Goal: Navigation & Orientation: Find specific page/section

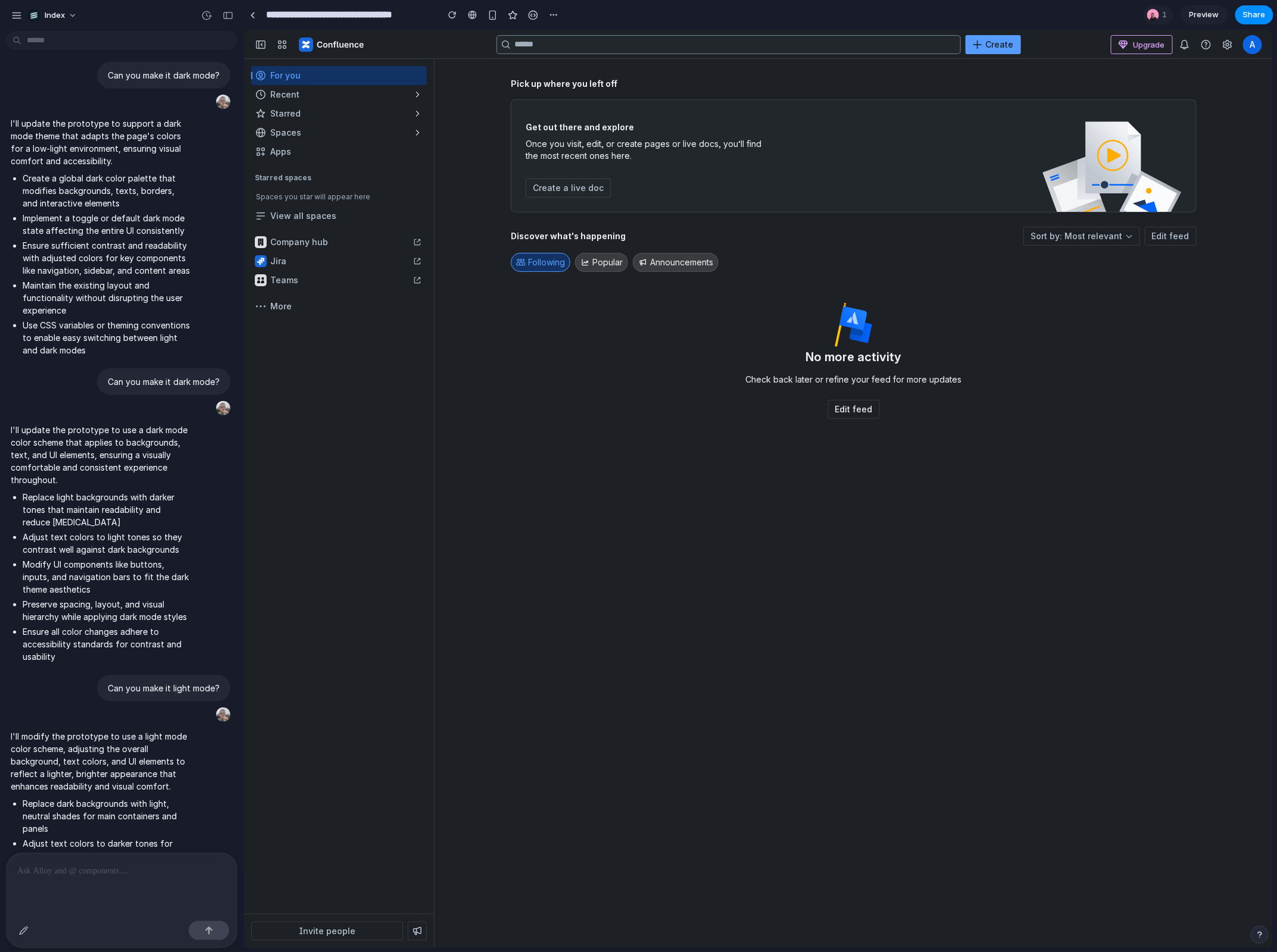
scroll to position [1821, 0]
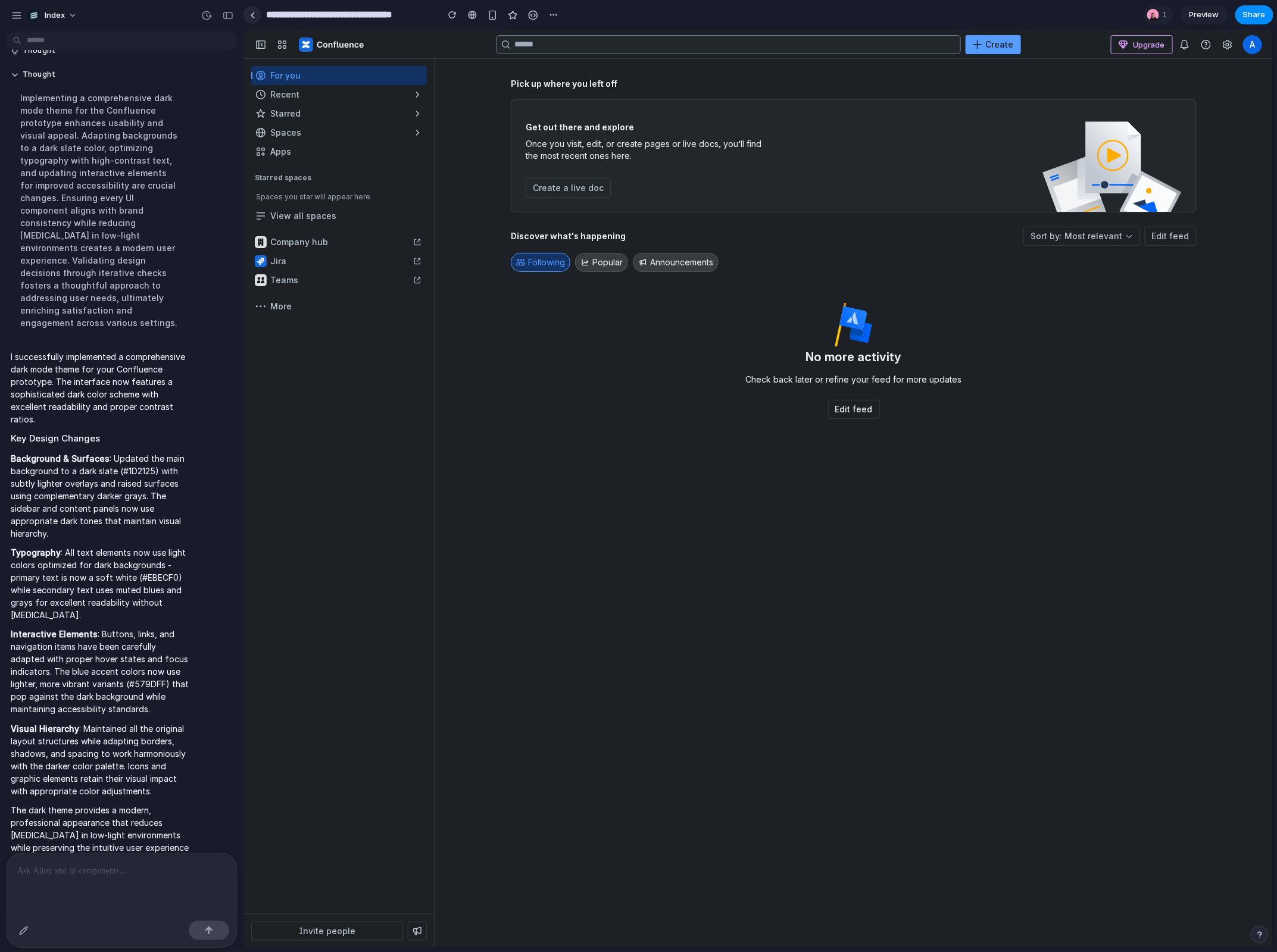
click at [255, 15] on div at bounding box center [252, 15] width 5 height 7
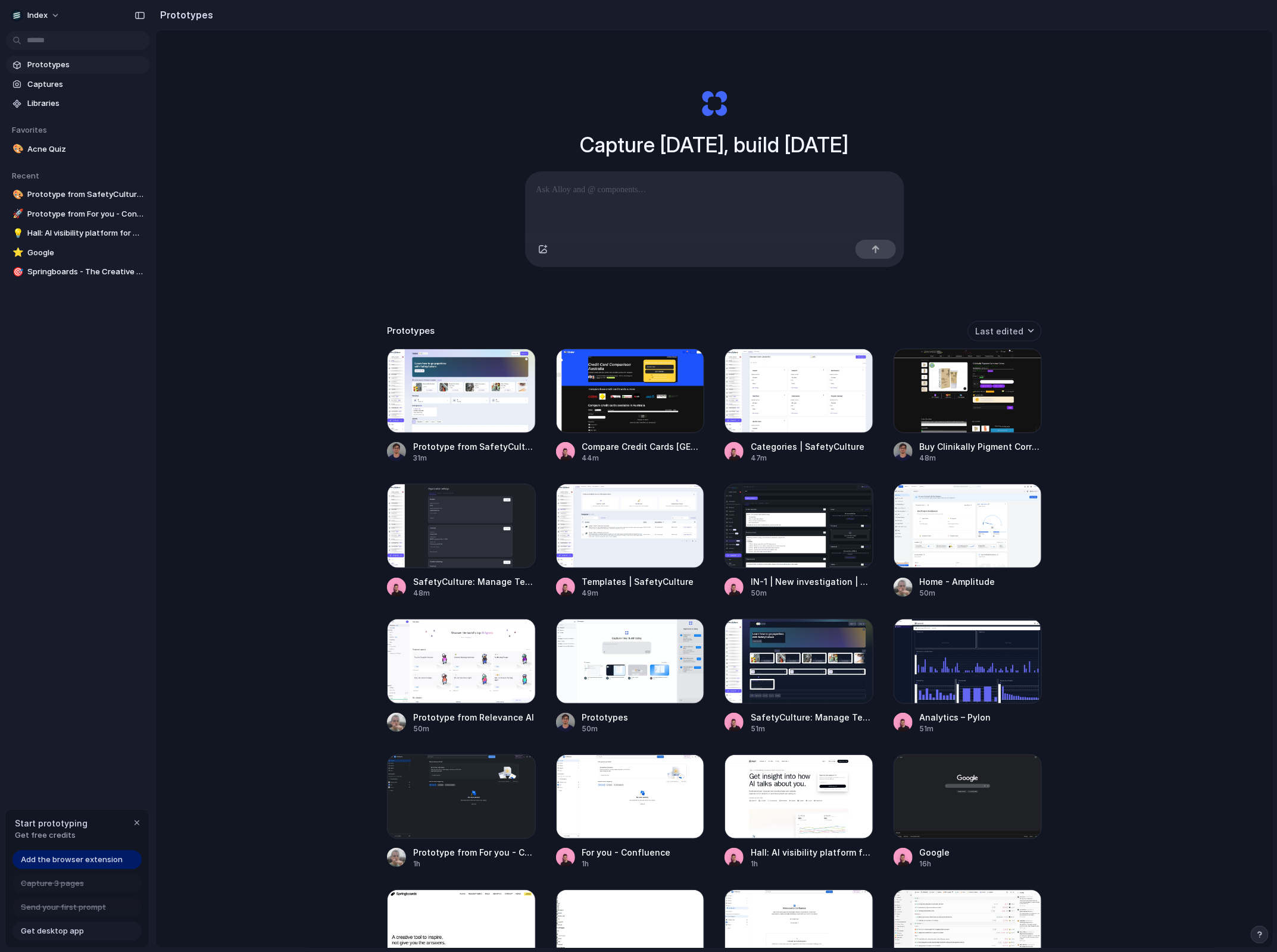
click at [73, 861] on span "Add the browser extension" at bounding box center [72, 860] width 102 height 12
click at [72, 929] on span "Get desktop app" at bounding box center [52, 931] width 63 height 12
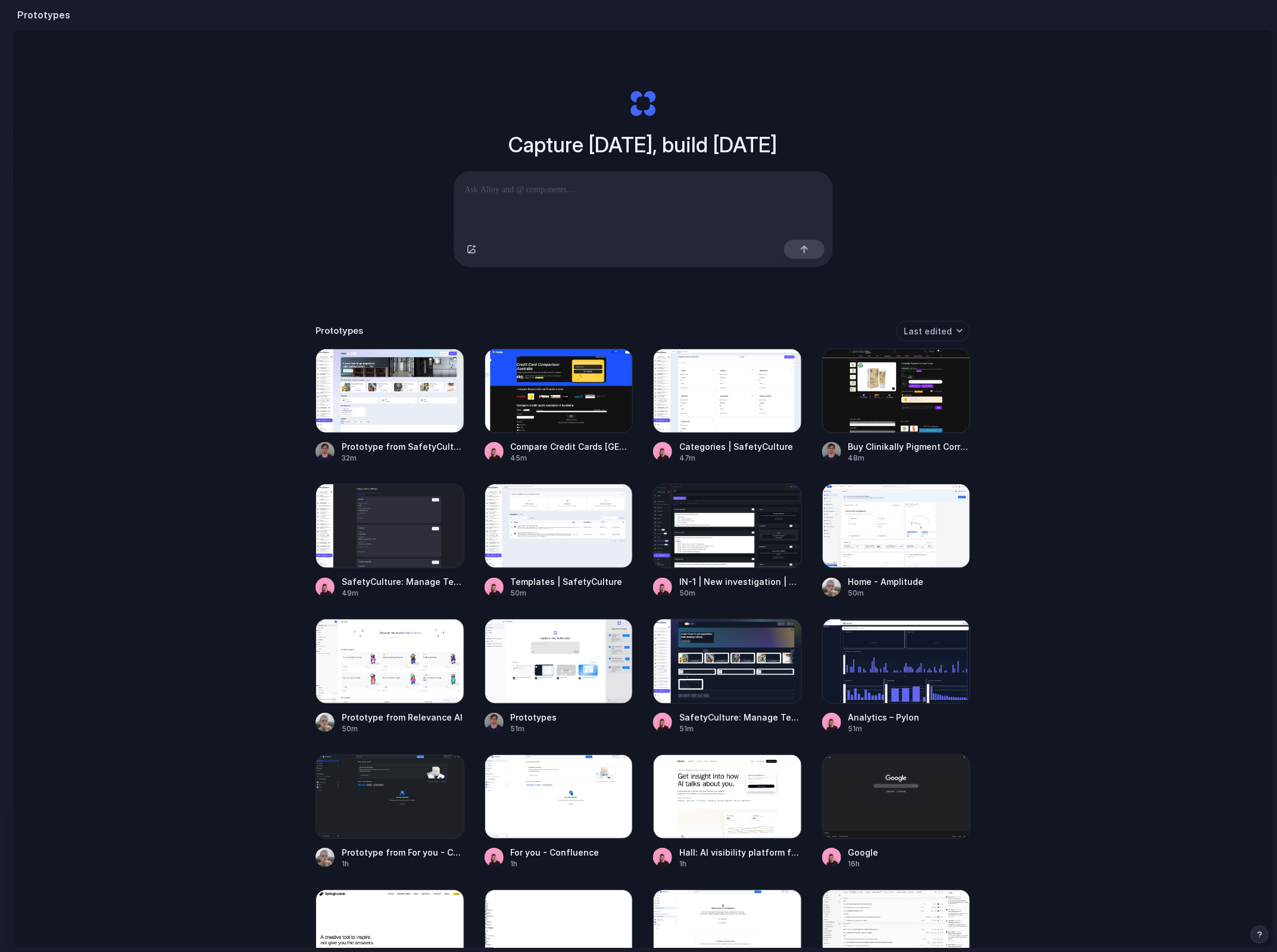
drag, startPoint x: 153, startPoint y: 819, endPoint x: 10, endPoint y: 785, distance: 147.0
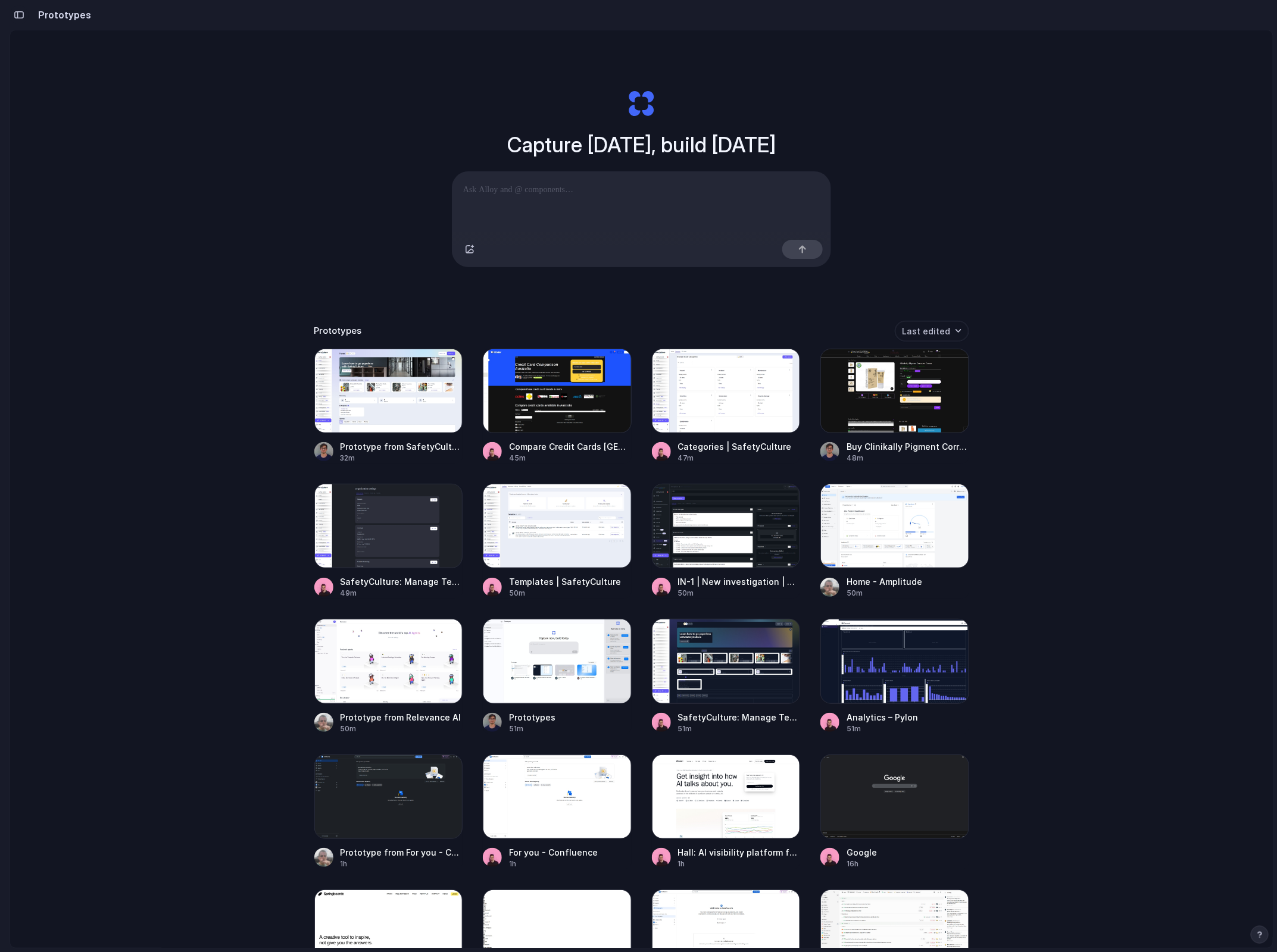
click at [22, 14] on div "button" at bounding box center [19, 15] width 11 height 8
drag, startPoint x: 153, startPoint y: 52, endPoint x: 1, endPoint y: 61, distance: 152.3
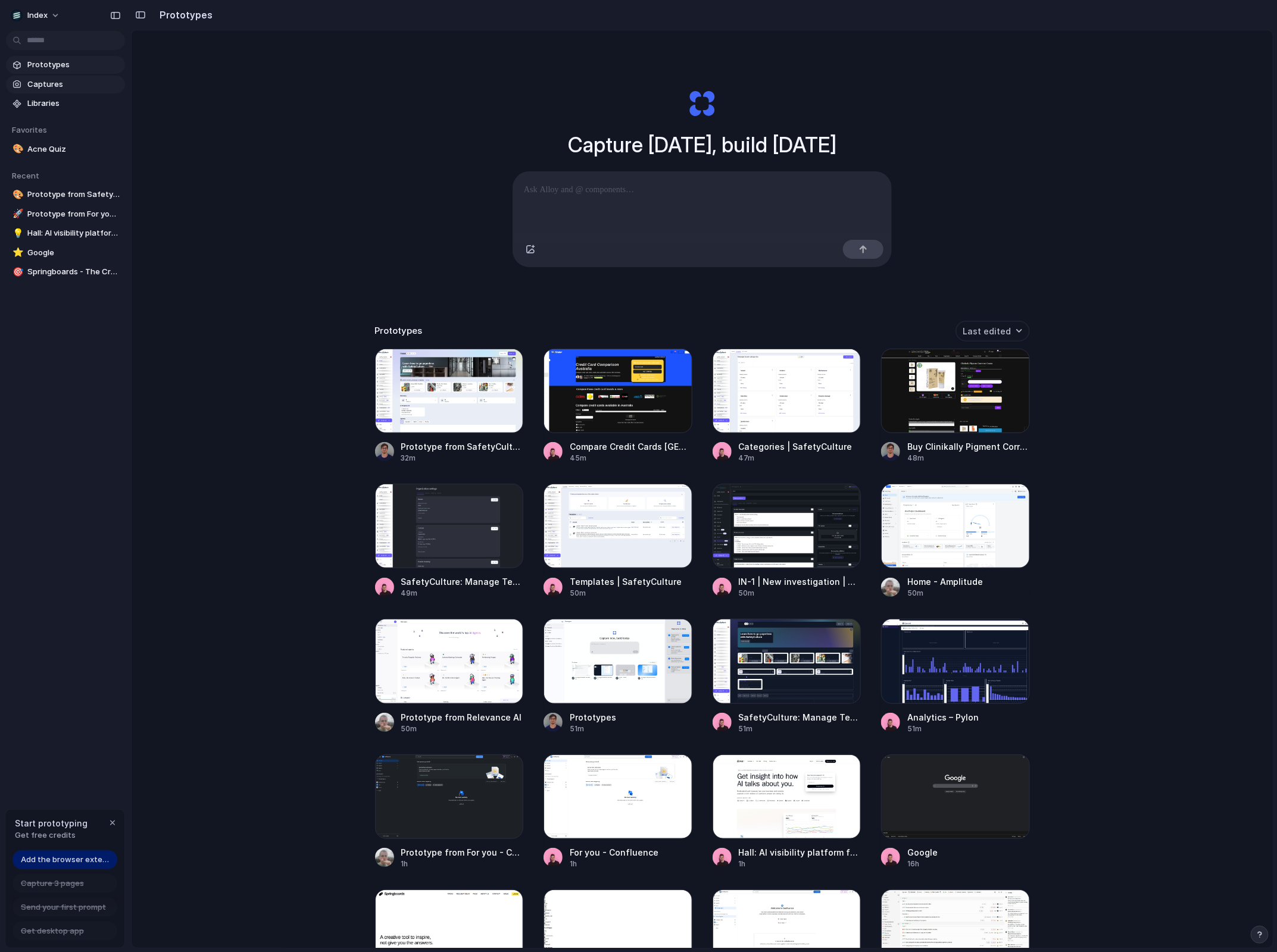
drag, startPoint x: 128, startPoint y: 74, endPoint x: 51, endPoint y: 77, distance: 77.1
click at [117, 15] on div "button" at bounding box center [115, 15] width 11 height 8
click at [109, 15] on button "button" at bounding box center [116, 15] width 19 height 19
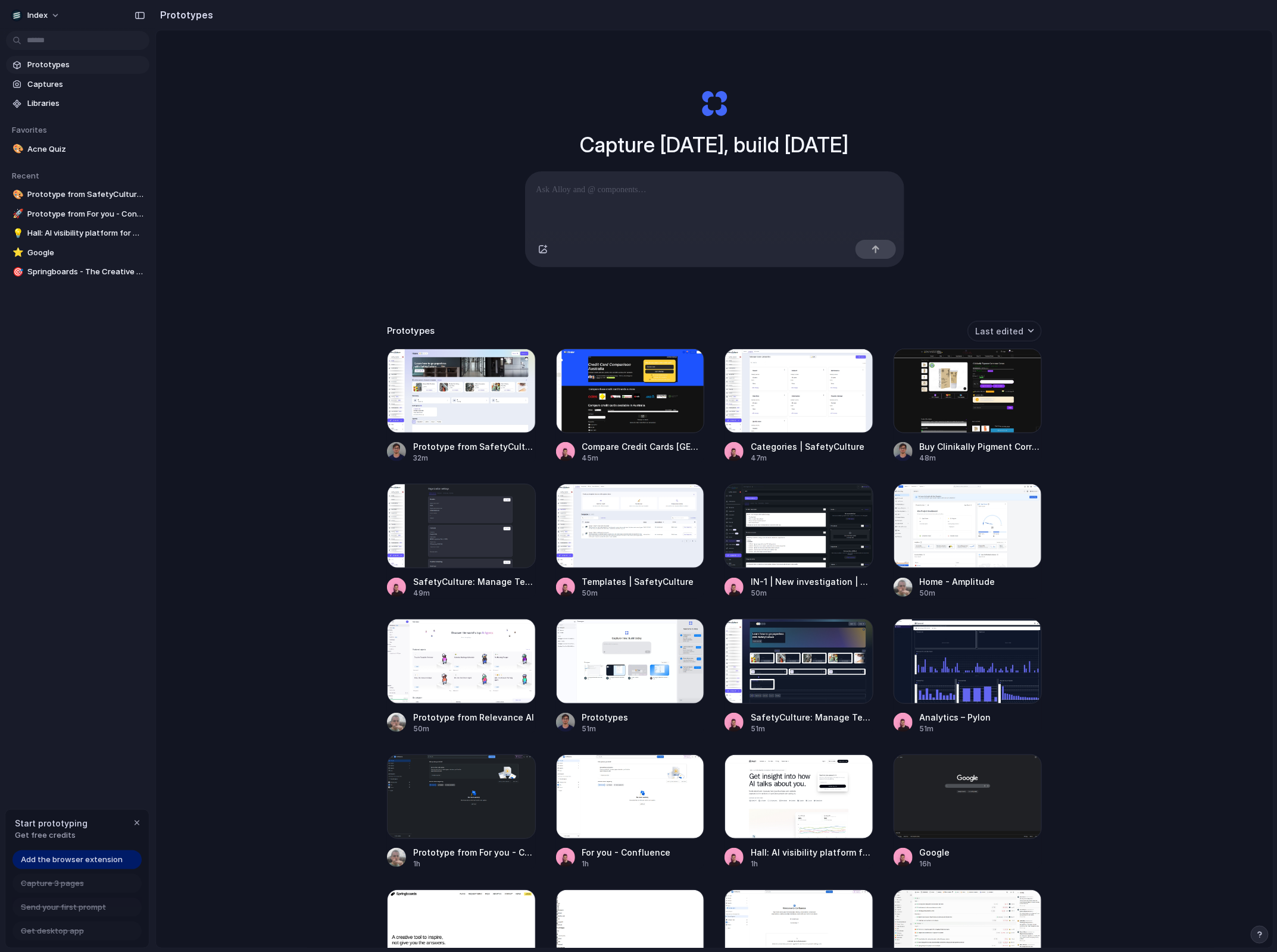
click at [66, 861] on span "Add the browser extension" at bounding box center [72, 860] width 102 height 12
drag, startPoint x: 33, startPoint y: 821, endPoint x: 60, endPoint y: 836, distance: 30.9
click at [60, 836] on div "Start prototyping Get free credits" at bounding box center [51, 829] width 72 height 24
click at [60, 836] on span "Get free credits" at bounding box center [51, 835] width 72 height 12
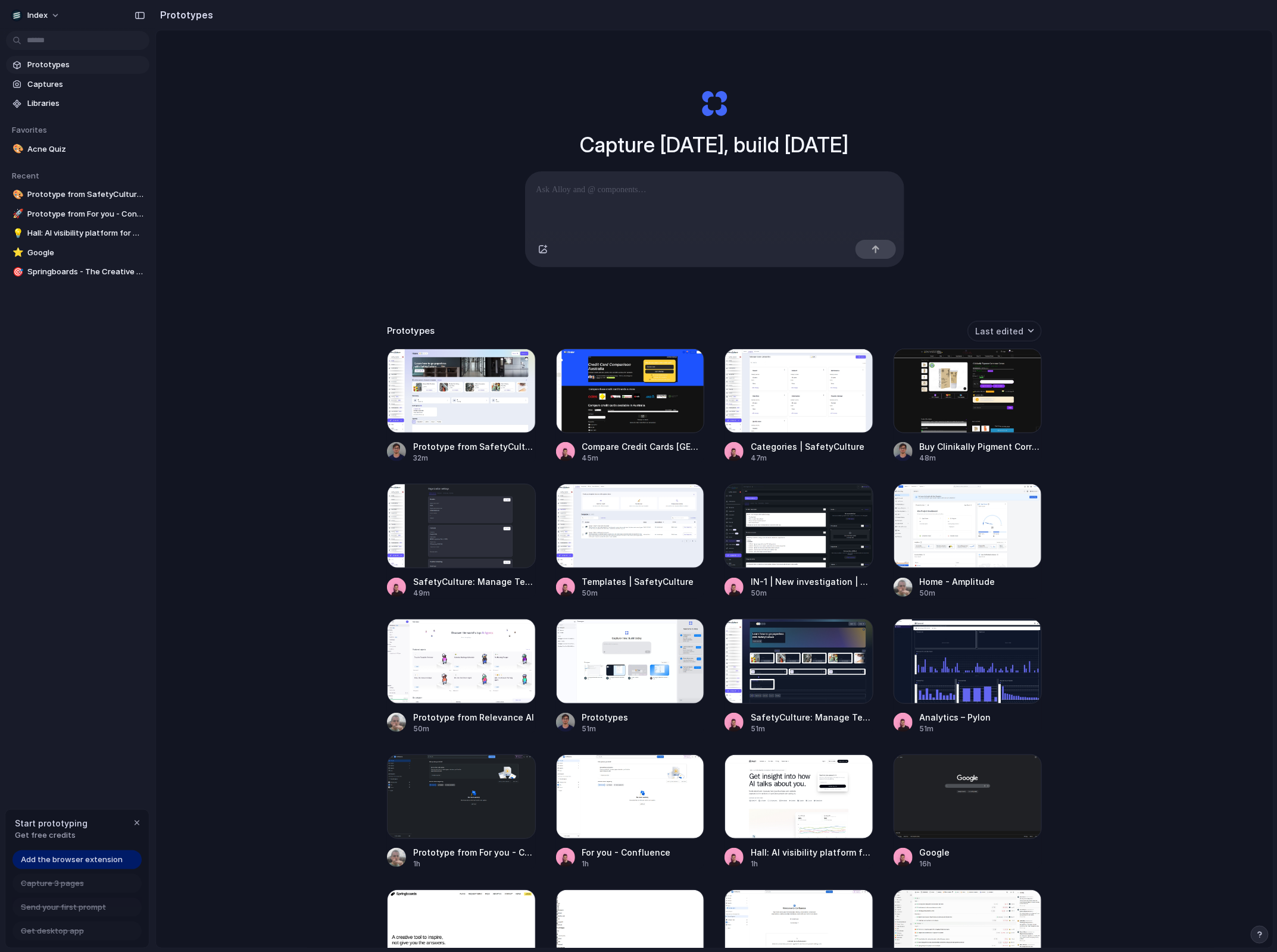
click at [60, 836] on span "Get free credits" at bounding box center [51, 835] width 72 height 12
click at [43, 10] on span "Index" at bounding box center [37, 15] width 20 height 12
click at [145, 150] on li "Forest" at bounding box center [162, 156] width 70 height 19
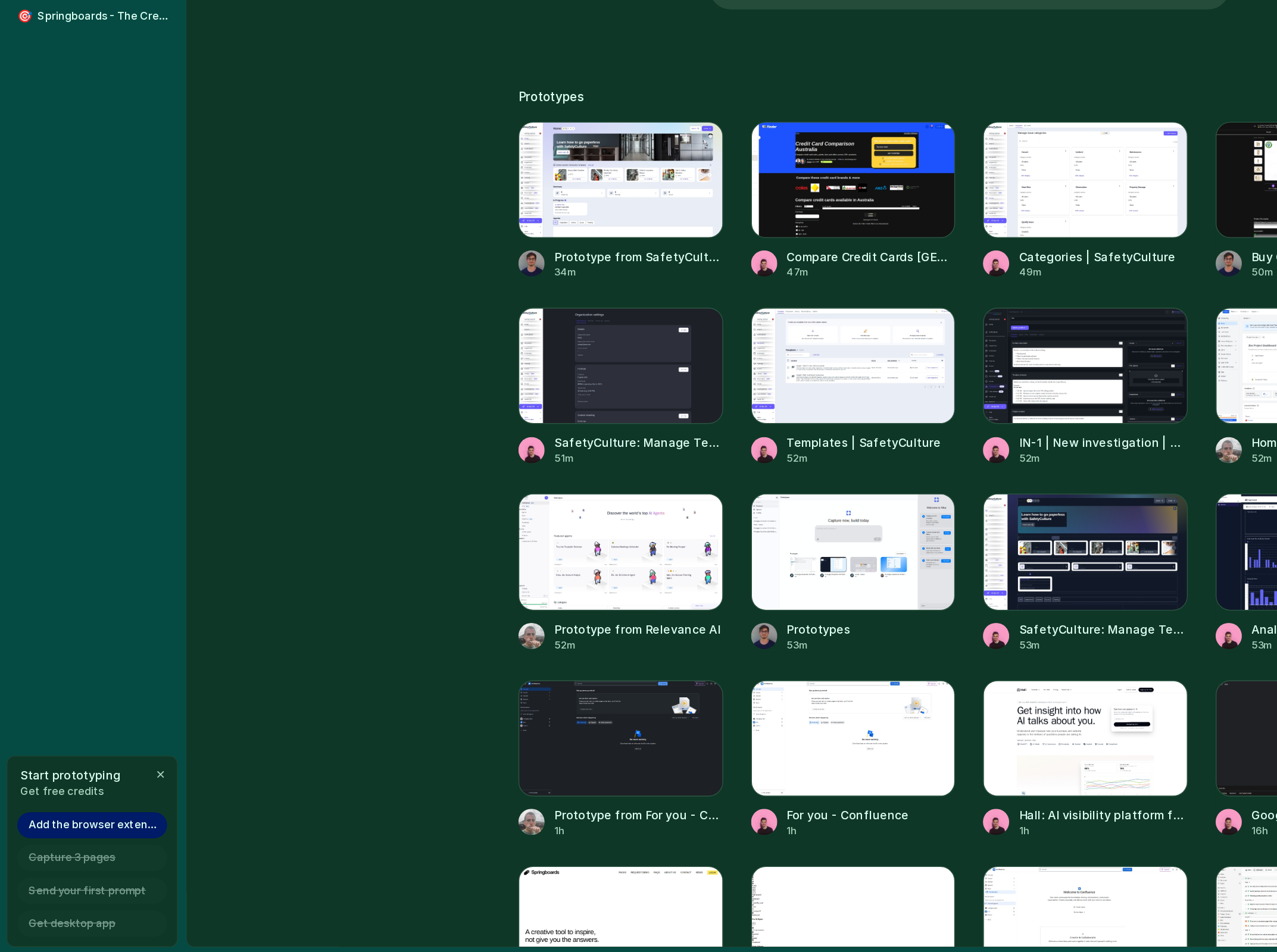
drag, startPoint x: 153, startPoint y: 827, endPoint x: 134, endPoint y: 828, distance: 19.0
click at [122, 831] on div "Start prototyping Get free credits" at bounding box center [66, 829] width 122 height 38
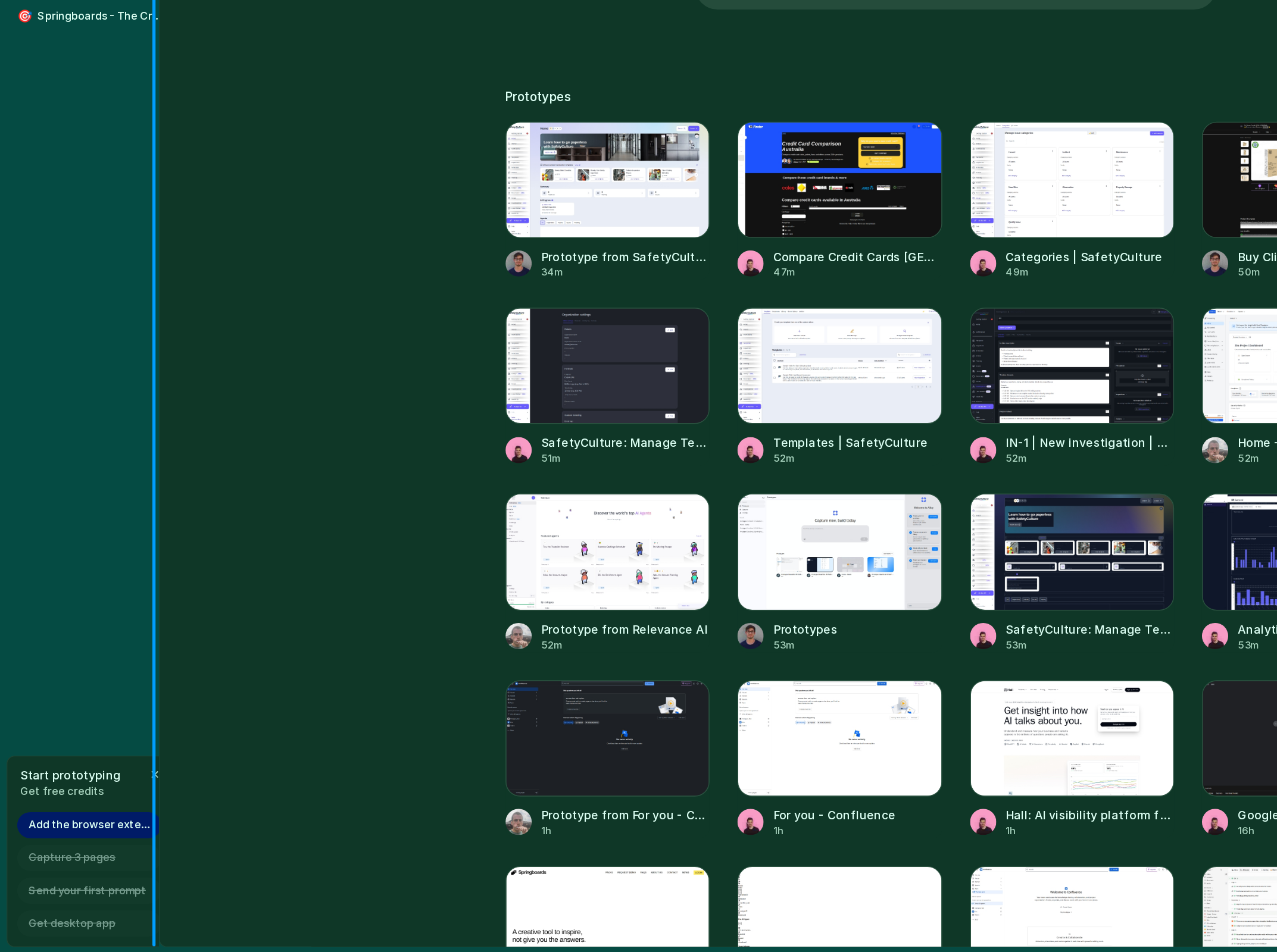
drag, startPoint x: 131, startPoint y: 833, endPoint x: 122, endPoint y: 833, distance: 9.0
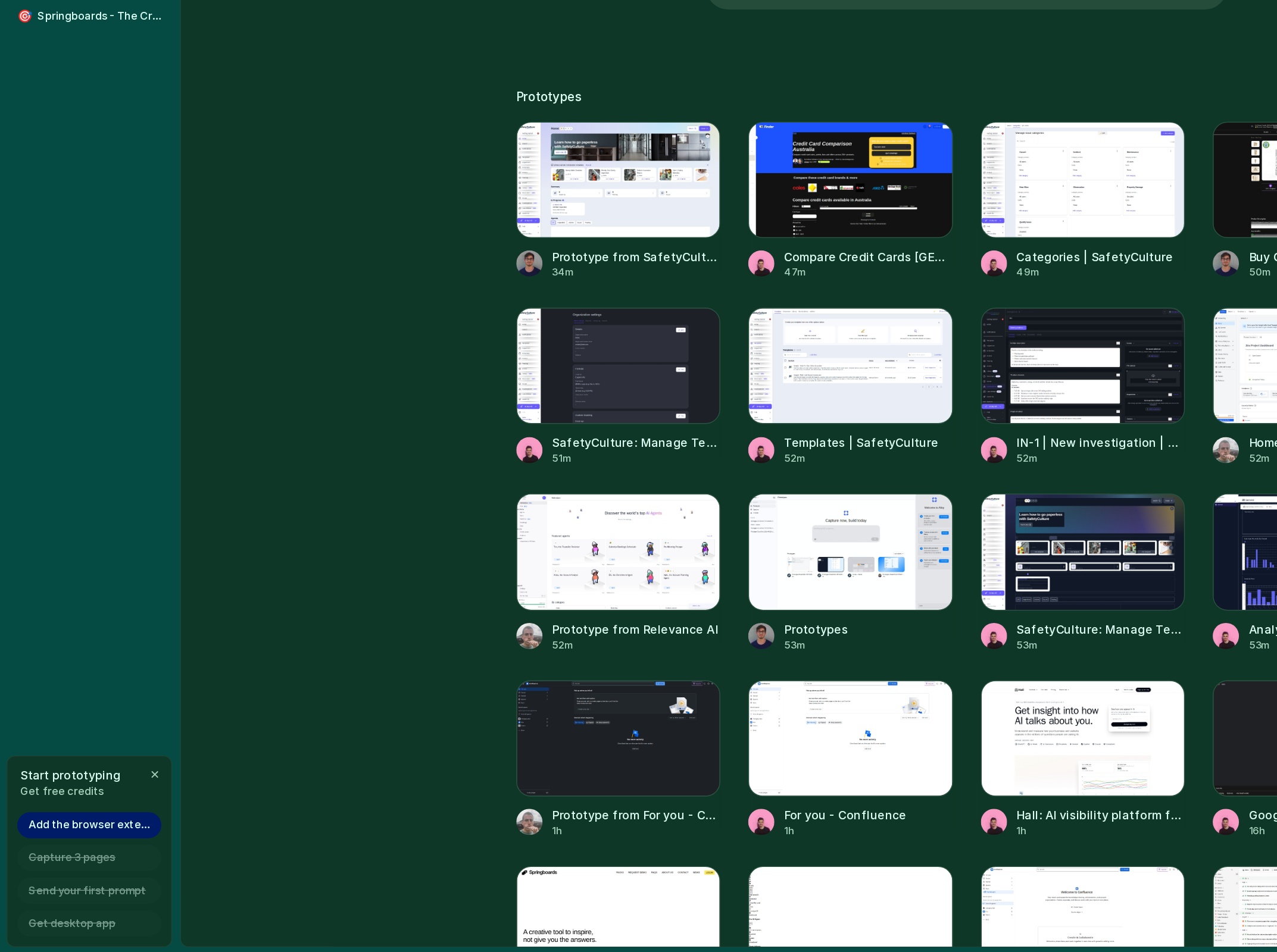
click at [125, 833] on div "Start prototyping Get free credits Add the browser extension Capture 3 pages Se…" at bounding box center [64, 879] width 120 height 140
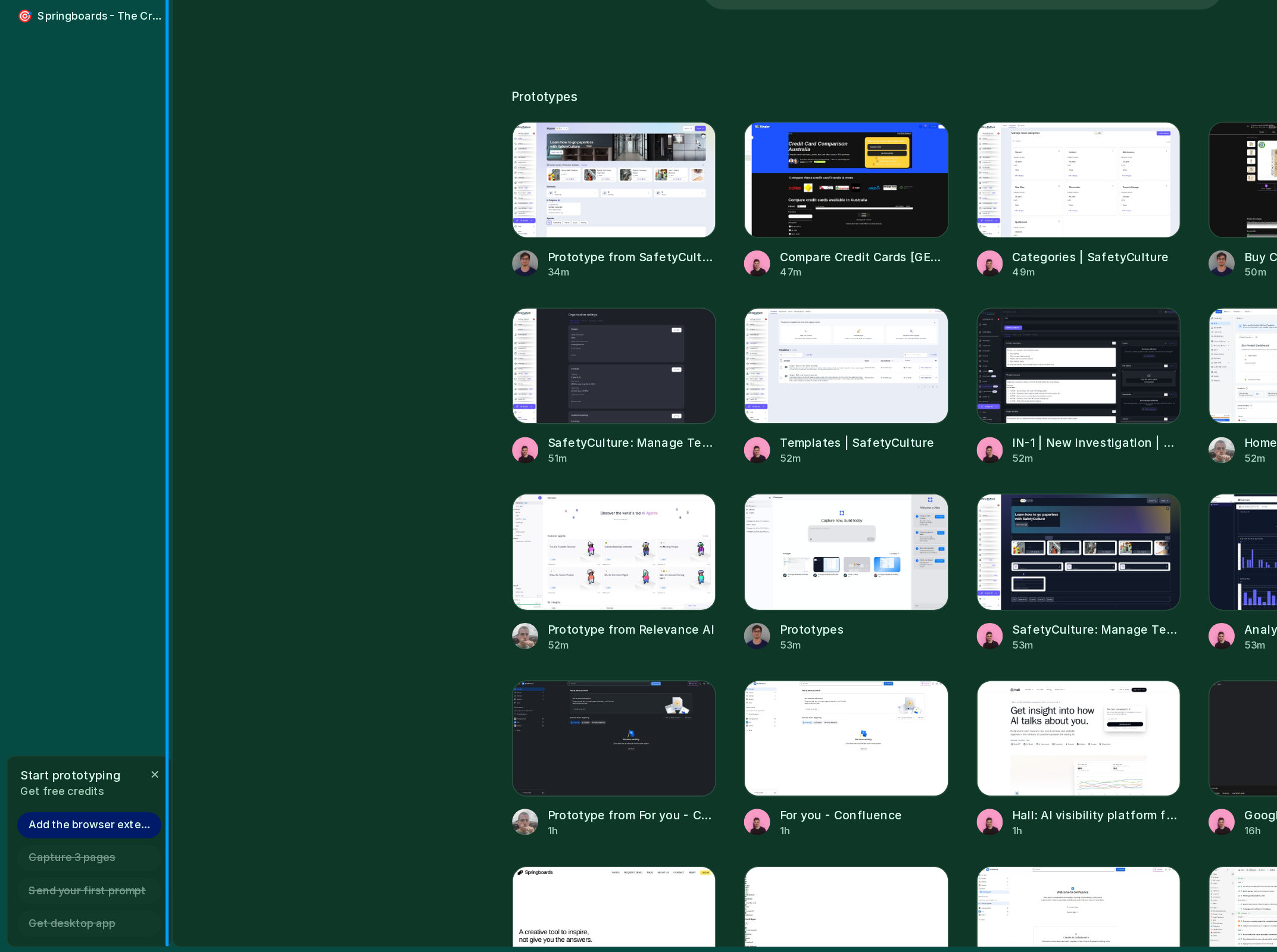
drag, startPoint x: 128, startPoint y: 830, endPoint x: 95, endPoint y: 833, distance: 33.1
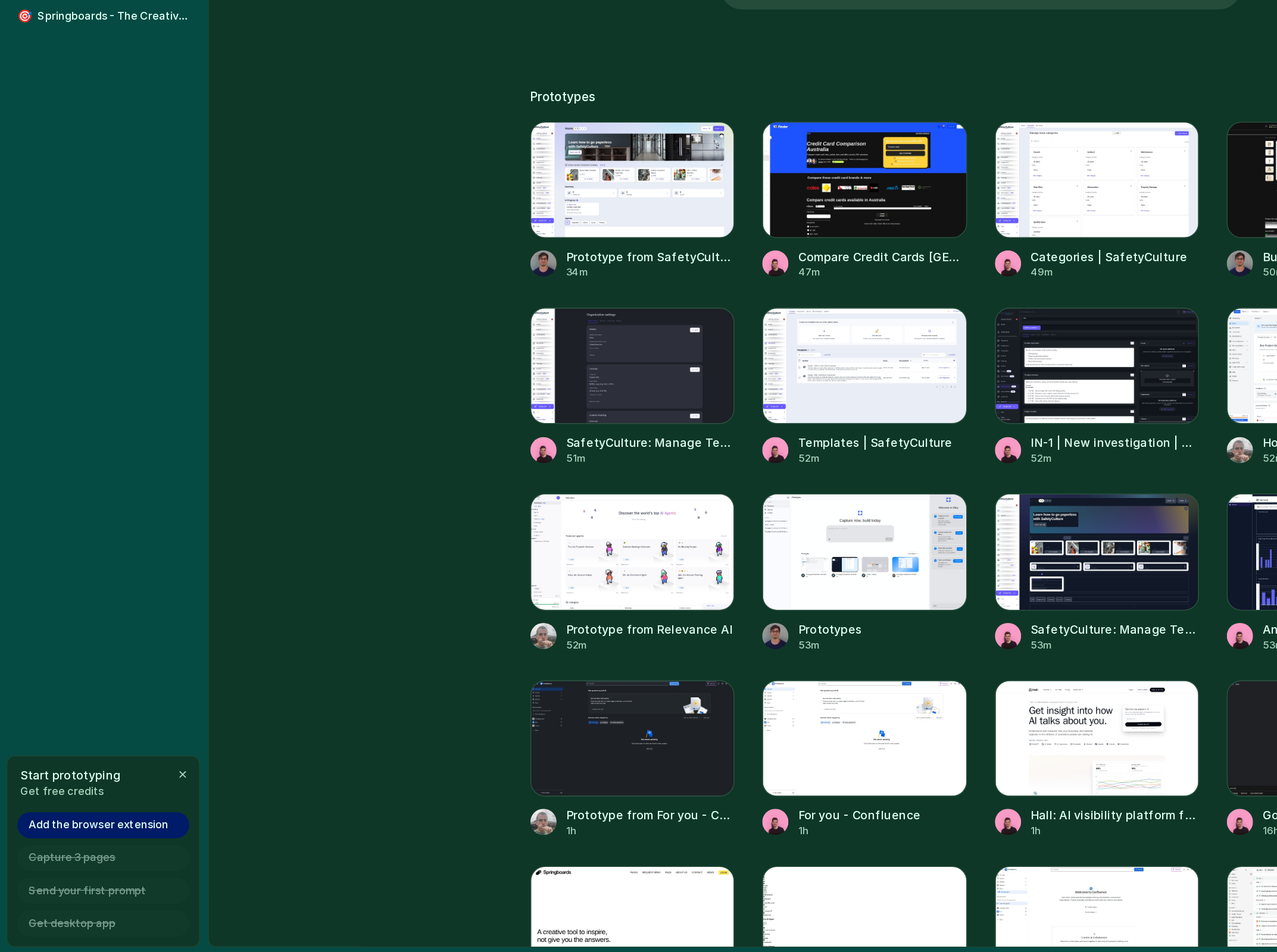
drag, startPoint x: 128, startPoint y: 833, endPoint x: 153, endPoint y: 878, distance: 51.5
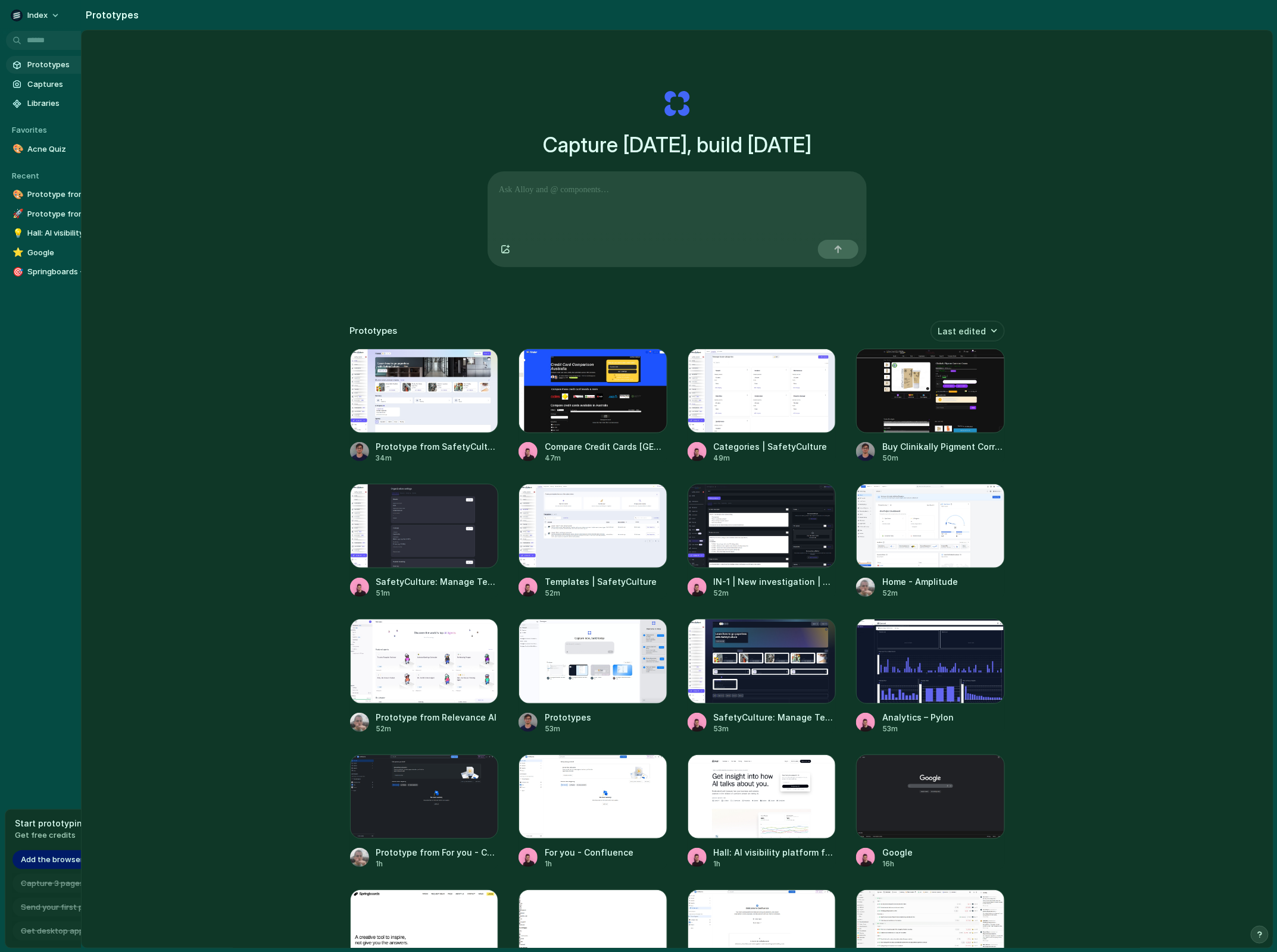
drag, startPoint x: 149, startPoint y: 824, endPoint x: 81, endPoint y: 832, distance: 68.5
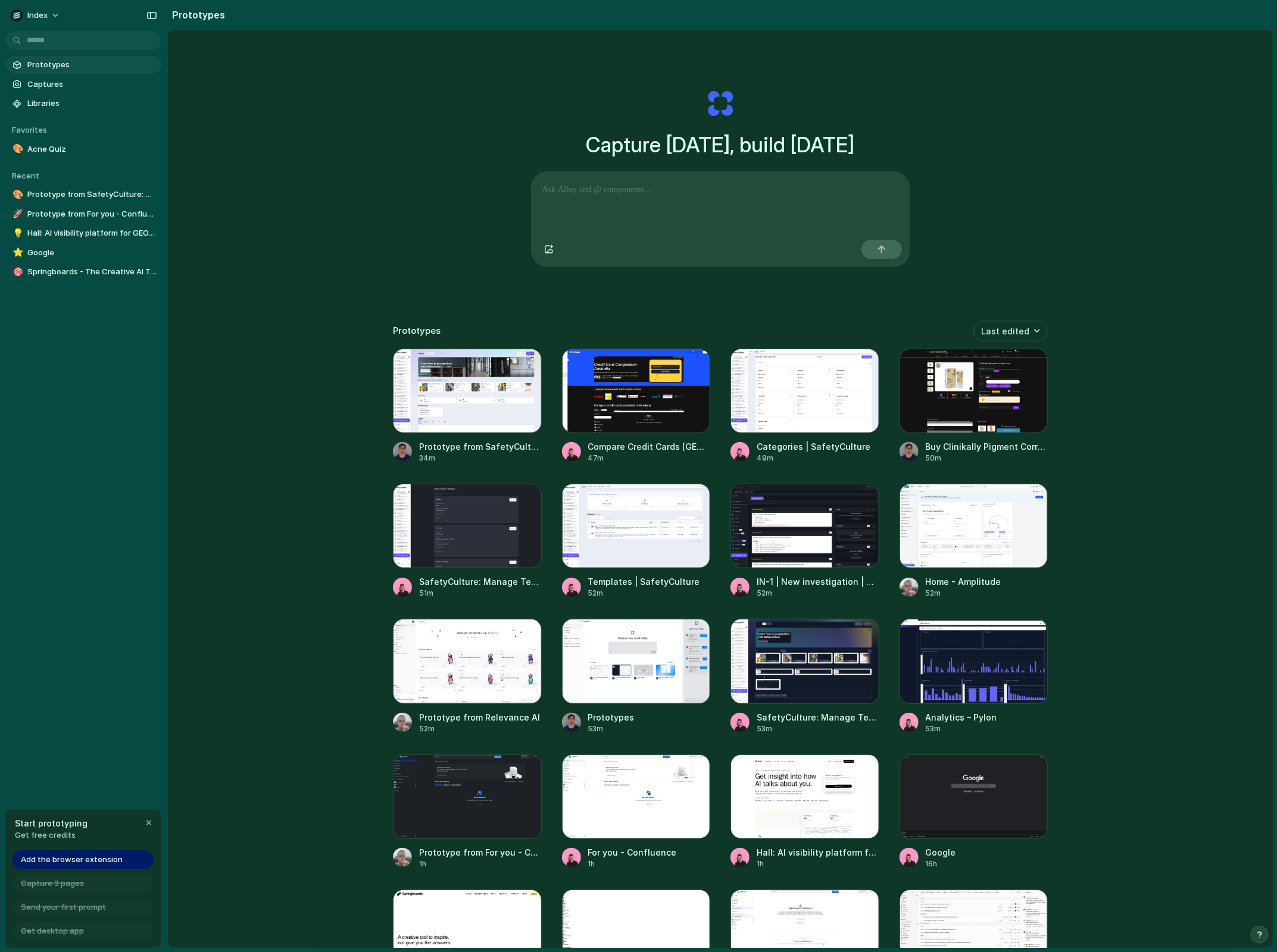
drag, startPoint x: 130, startPoint y: 772, endPoint x: 146, endPoint y: 791, distance: 24.8
click at [146, 823] on div "button" at bounding box center [148, 822] width 10 height 10
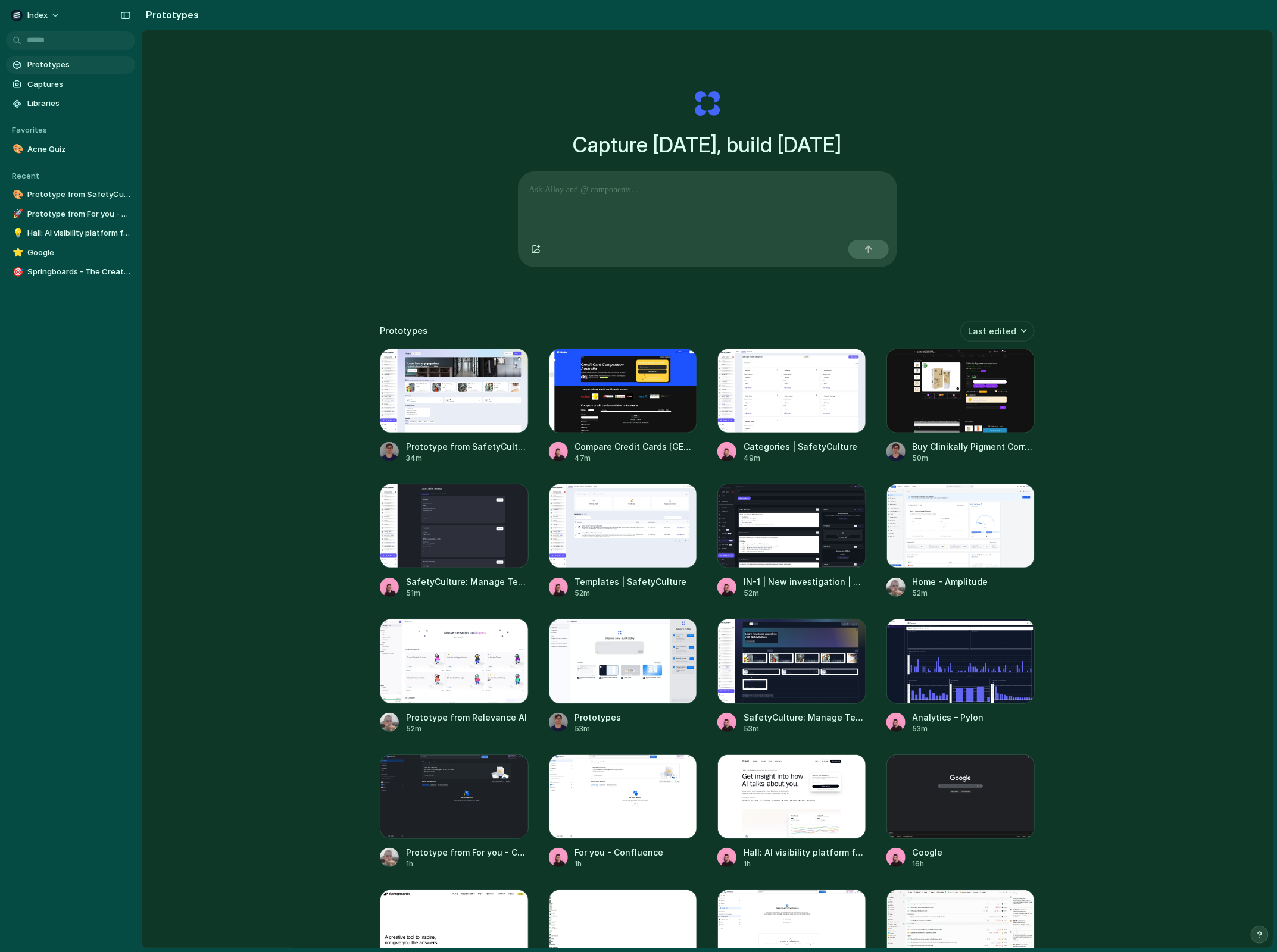
drag, startPoint x: 162, startPoint y: 824, endPoint x: 150, endPoint y: 836, distance: 17.0
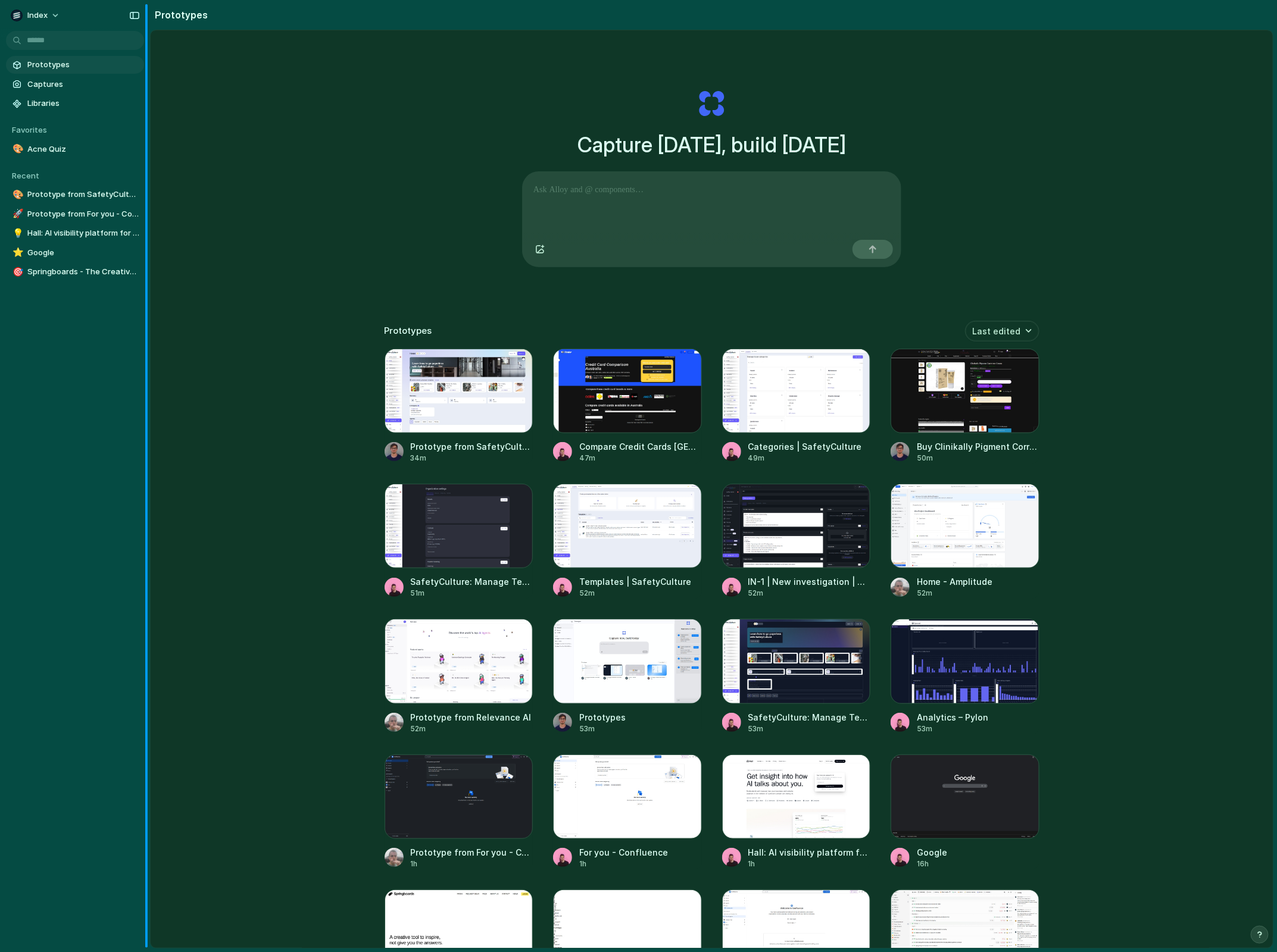
click at [146, 837] on div "Index Prototypes Captures Libraries Favorites 🎨 Acne Quiz To pick up a draggabl…" at bounding box center [638, 476] width 1277 height 952
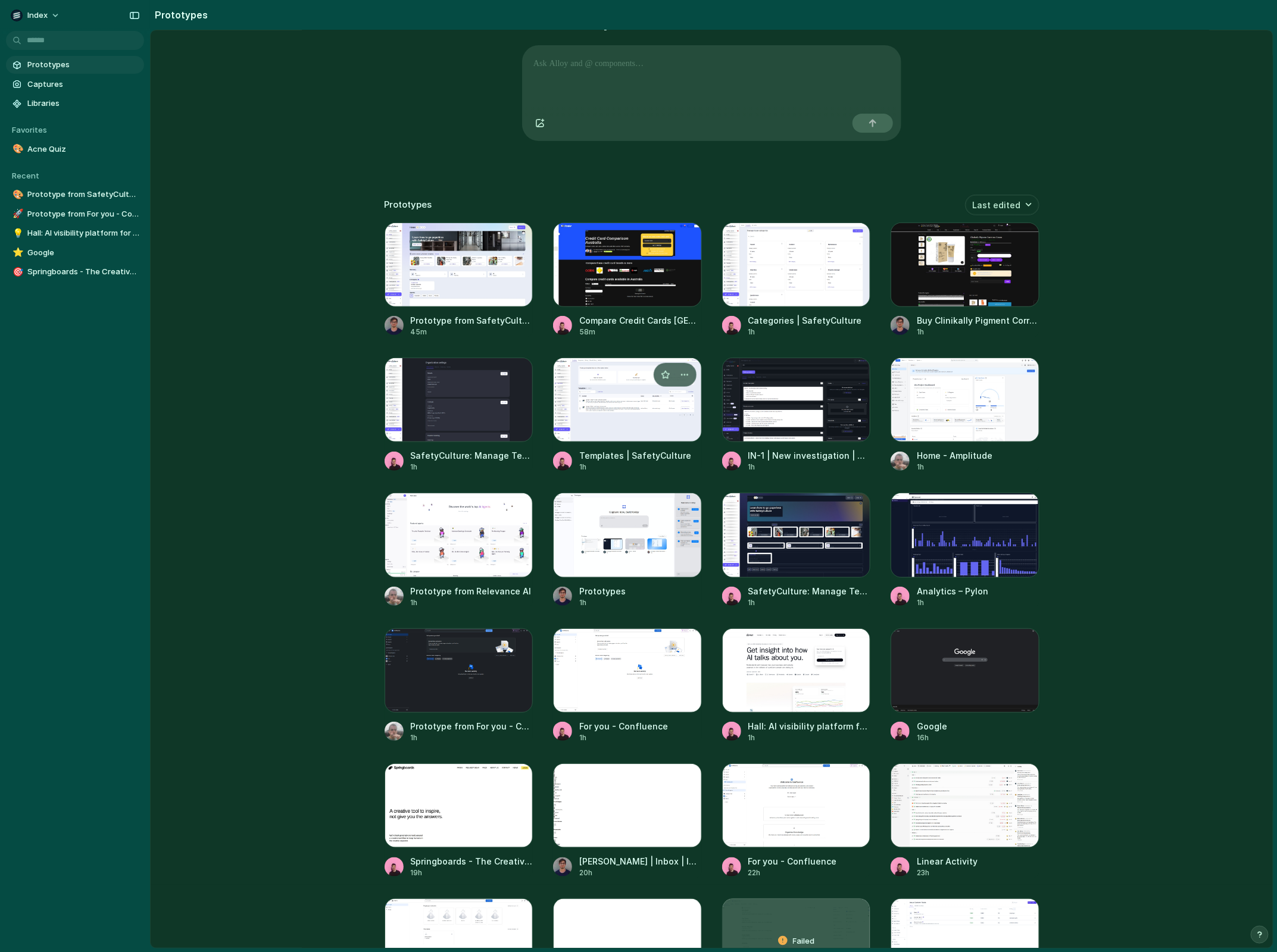
scroll to position [128, 0]
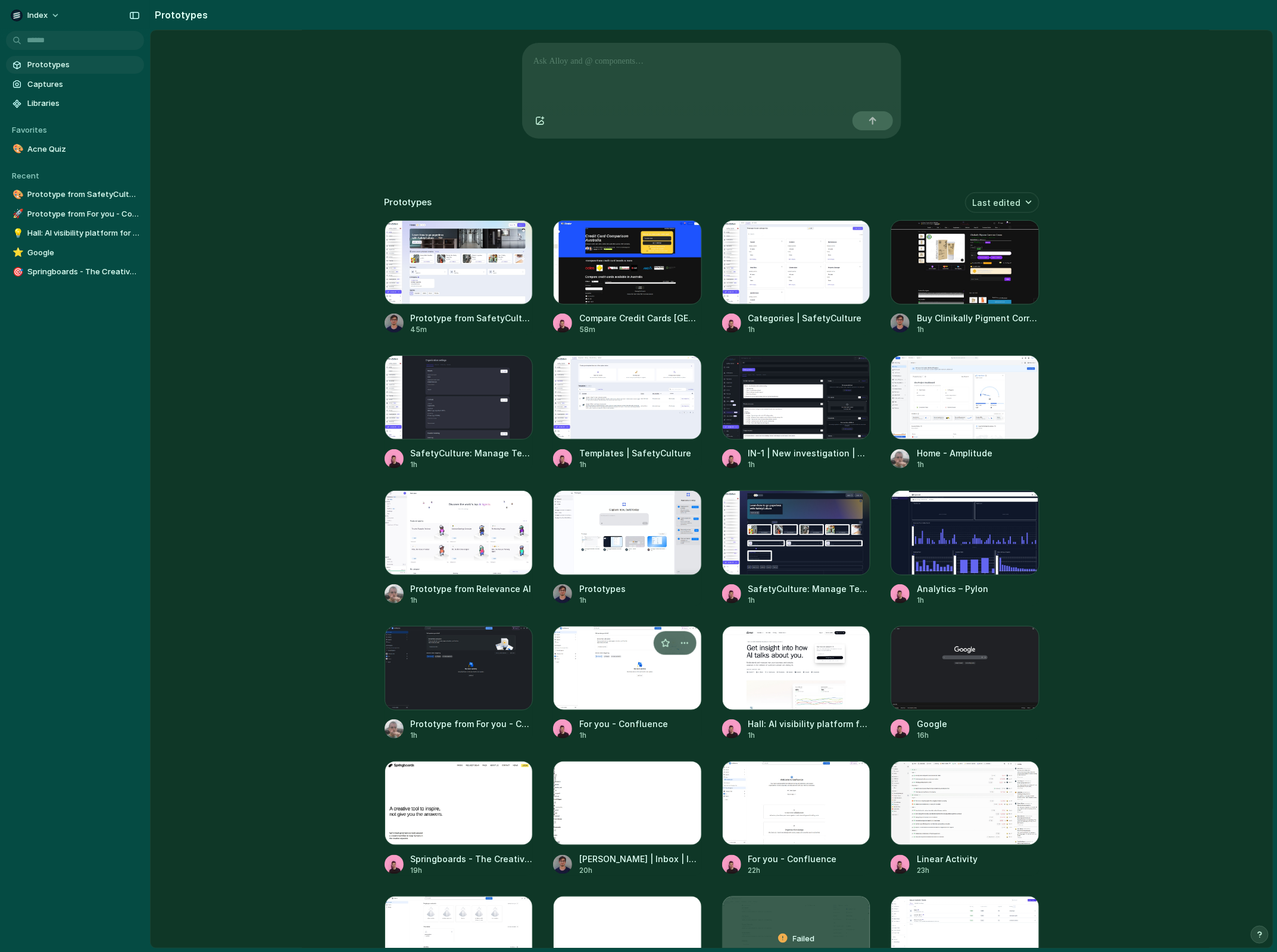
click at [620, 672] on div at bounding box center [628, 668] width 149 height 85
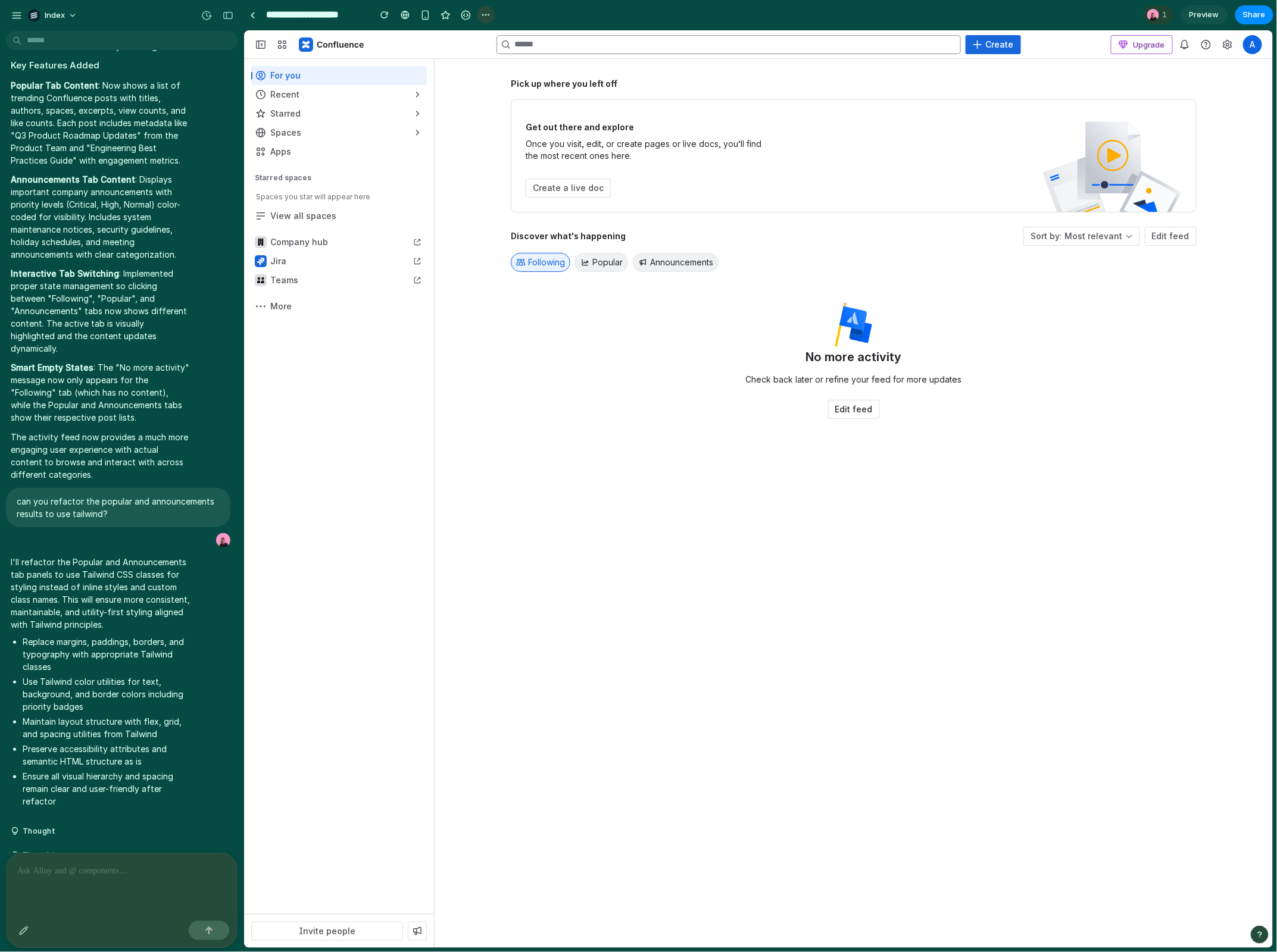
click at [485, 15] on div "button" at bounding box center [485, 15] width 10 height 10
click at [485, 15] on div "Duplicate Delete" at bounding box center [638, 476] width 1277 height 952
click at [656, 259] on button "Announcements" at bounding box center [675, 262] width 86 height 19
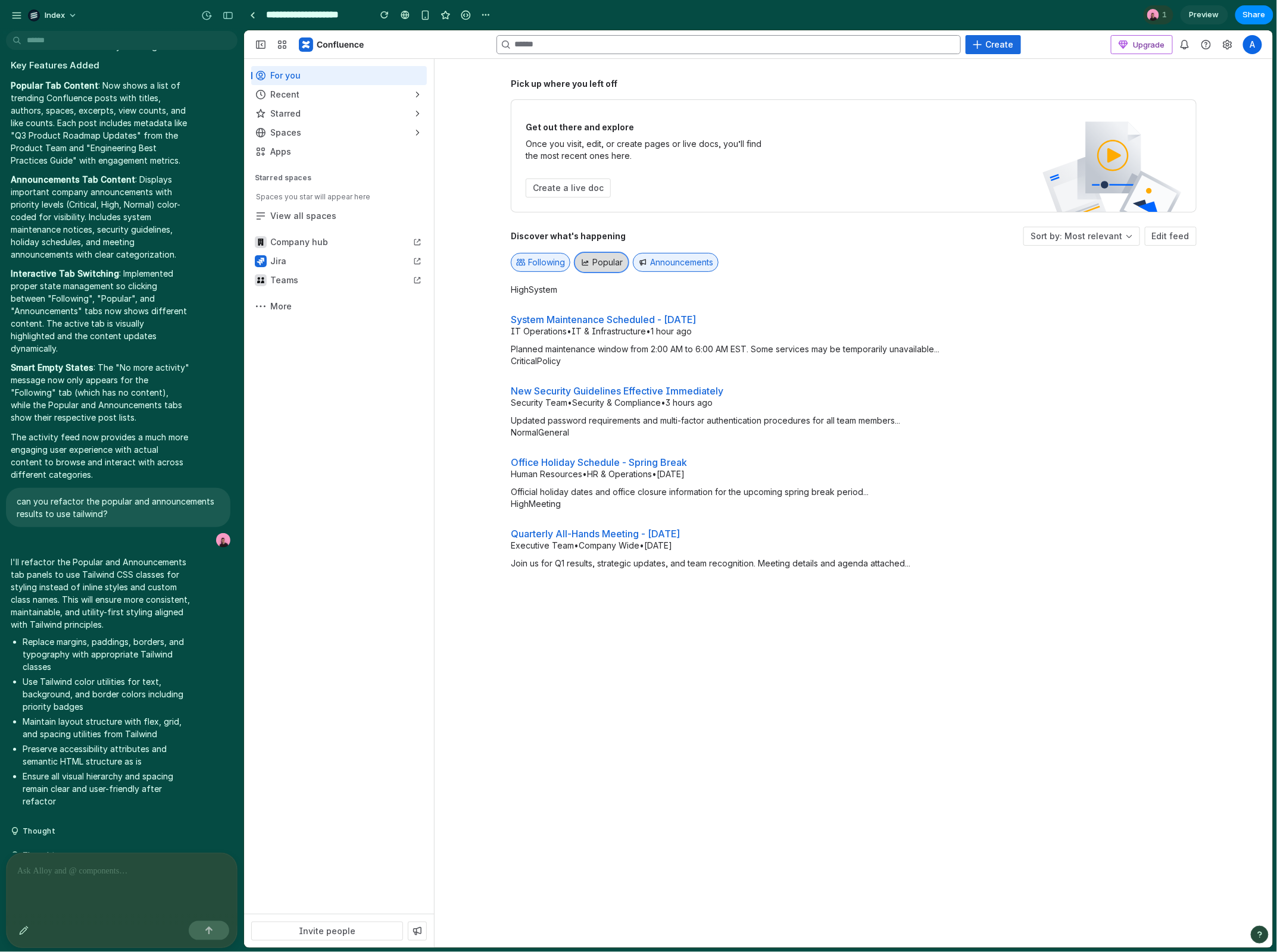
click at [600, 262] on span "Popular" at bounding box center [606, 262] width 30 height 12
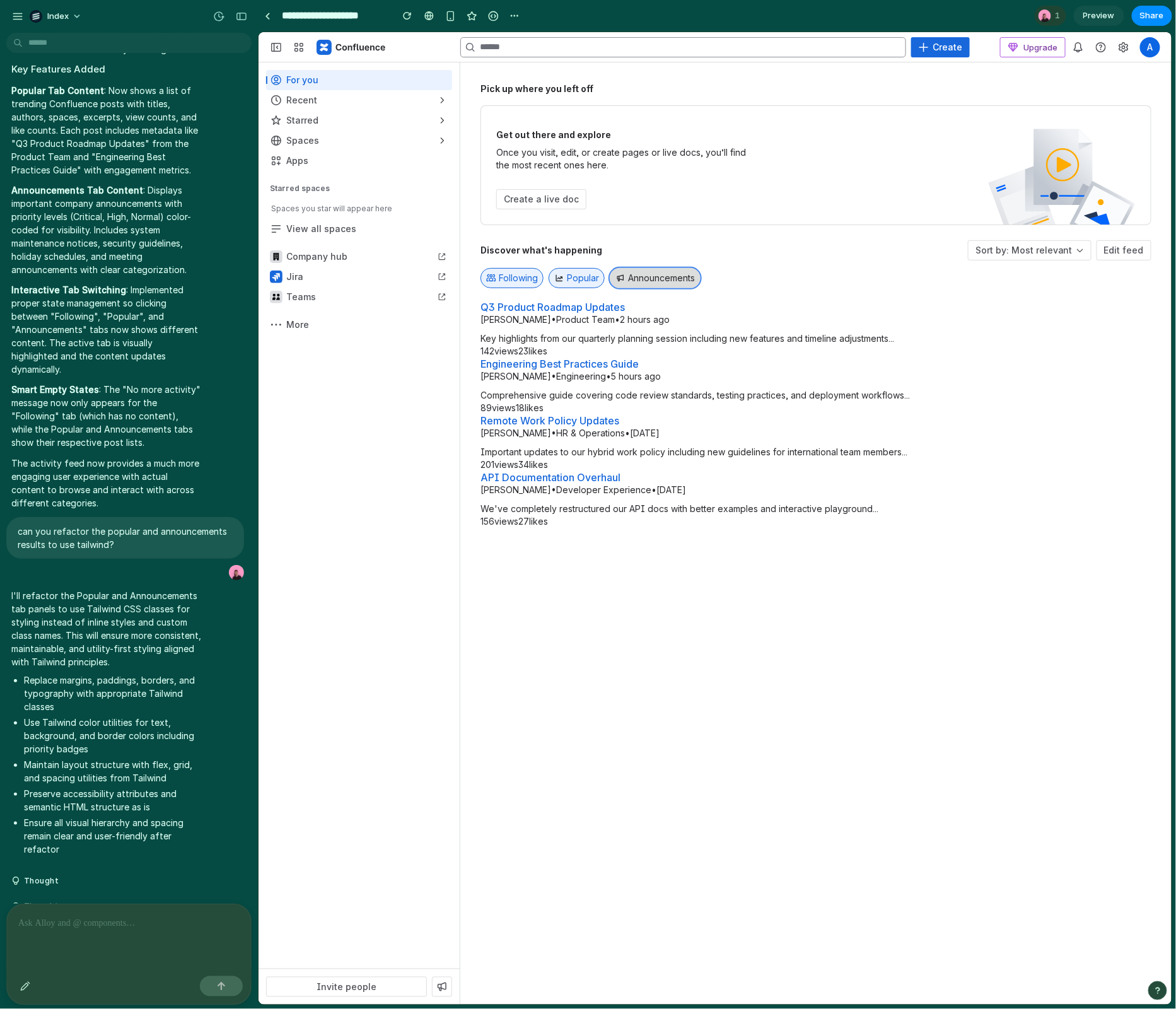
click at [631, 276] on button "Announcements" at bounding box center [654, 277] width 91 height 20
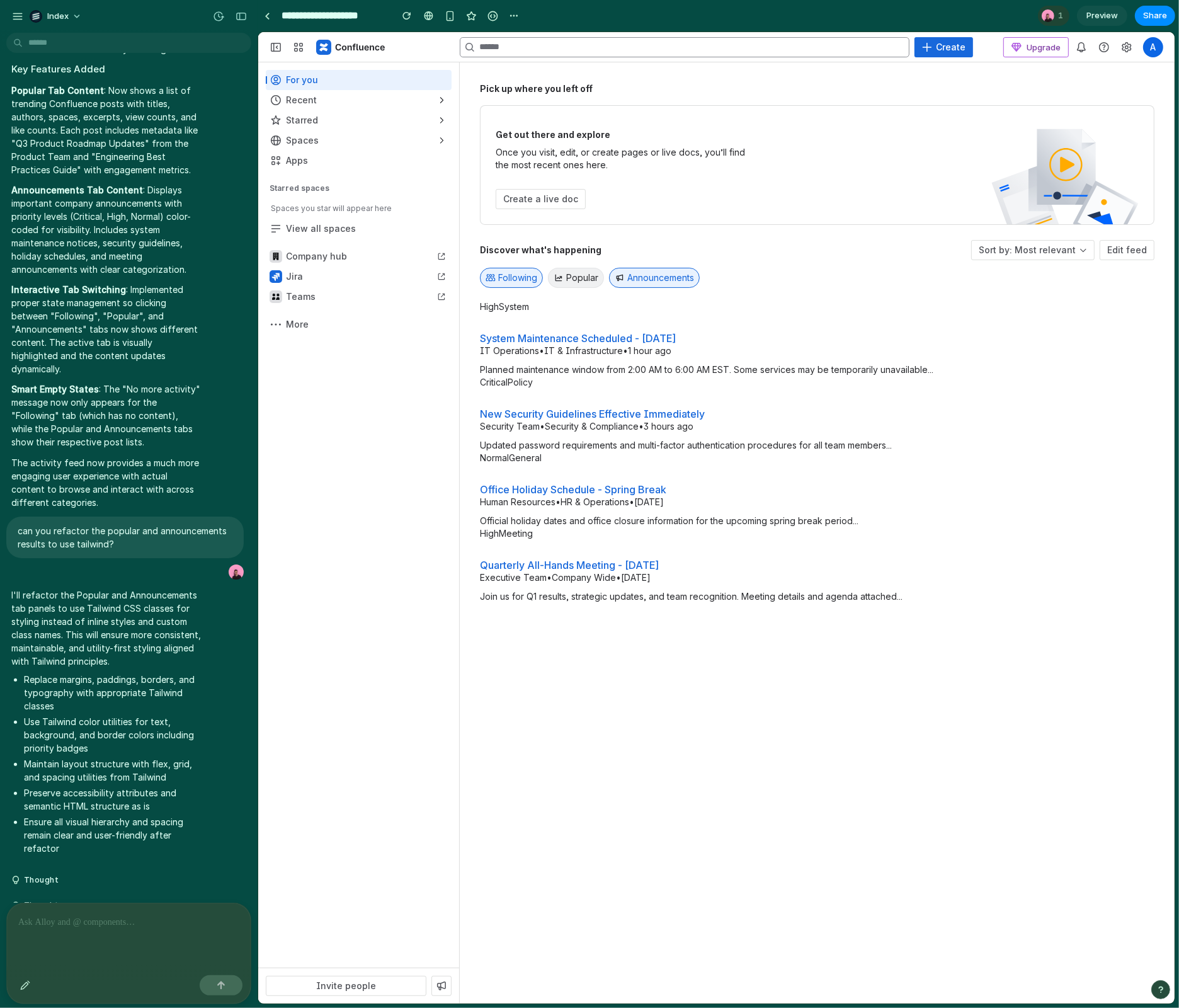
click at [707, 771] on div "Pick up where you left off Get out there and explore Once you visit, edit, or c…" at bounding box center [817, 533] width 675 height 901
click at [840, 739] on div "Pick up where you left off Get out there and explore Once you visit, edit, or c…" at bounding box center [817, 533] width 675 height 901
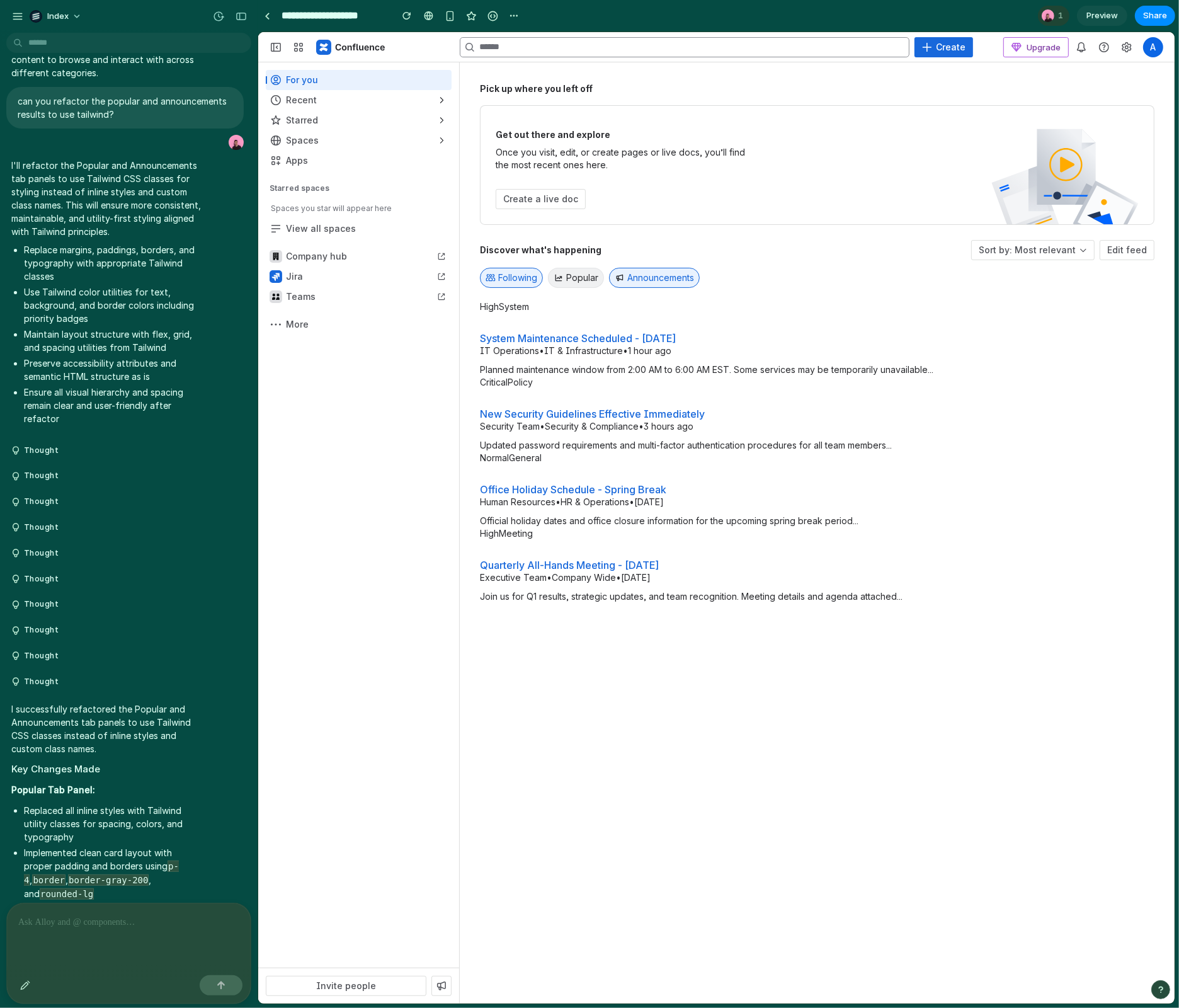
scroll to position [1932, 0]
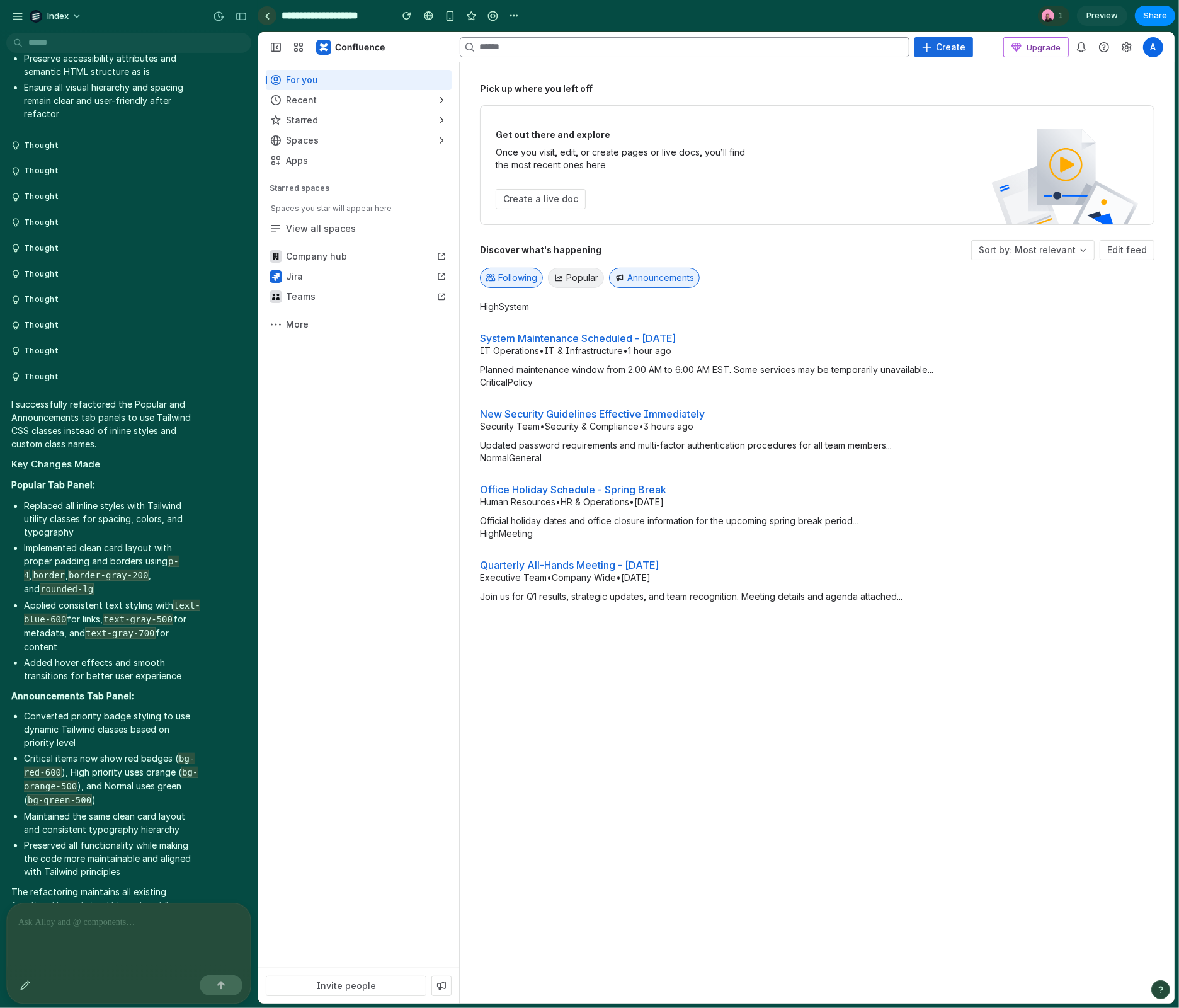
click at [262, 20] on link at bounding box center [267, 16] width 19 height 19
